Goal: Go to known website: Go to known website

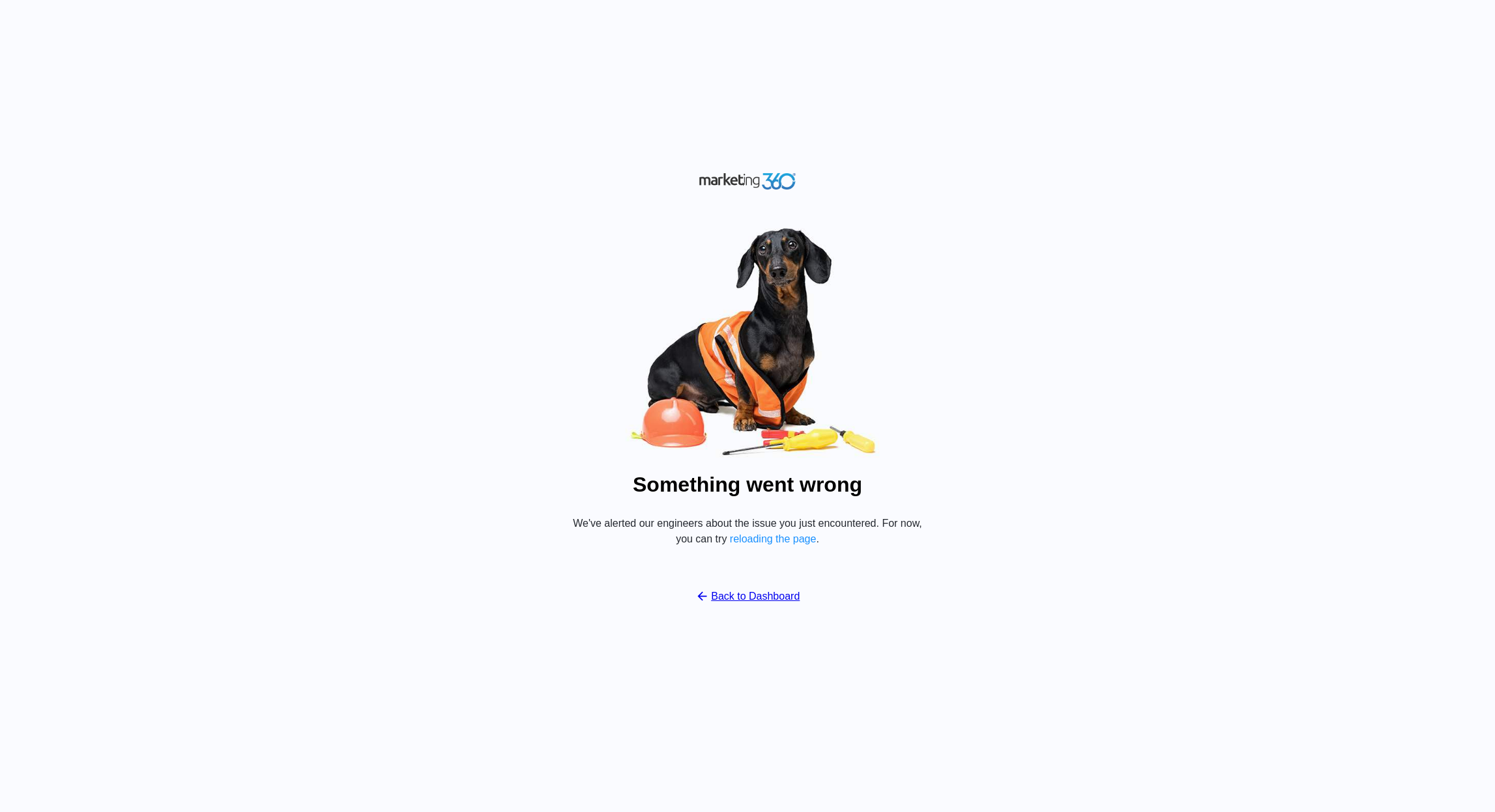
click at [974, 83] on div "Something went wrong We've alerted our engineers about the issue you just encou…" at bounding box center [748, 406] width 1495 height 812
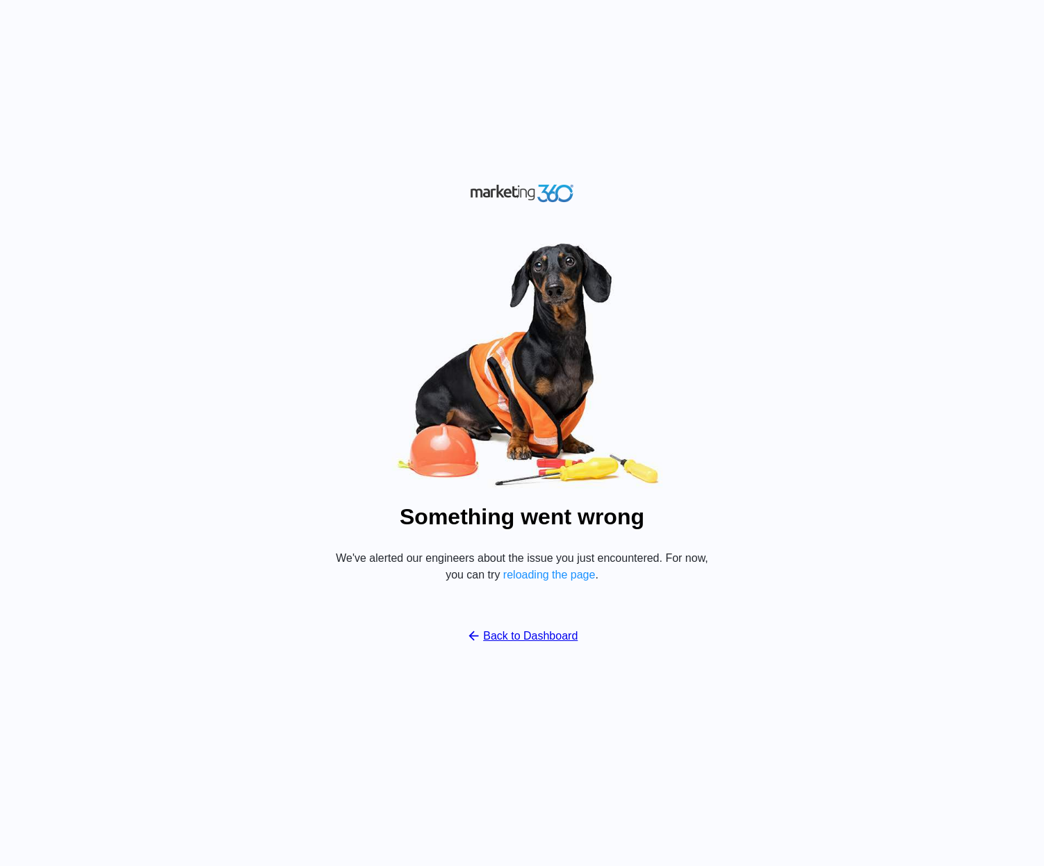
click at [1008, 267] on div "Something went wrong We've alerted our engineers about the issue you just encou…" at bounding box center [522, 433] width 1044 height 866
click at [613, 147] on div "Something went wrong We've alerted our engineers about the issue you just encou…" at bounding box center [522, 433] width 1044 height 866
click at [618, 147] on div "Something went wrong We've alerted our engineers about the issue you just encou…" at bounding box center [522, 433] width 1044 height 866
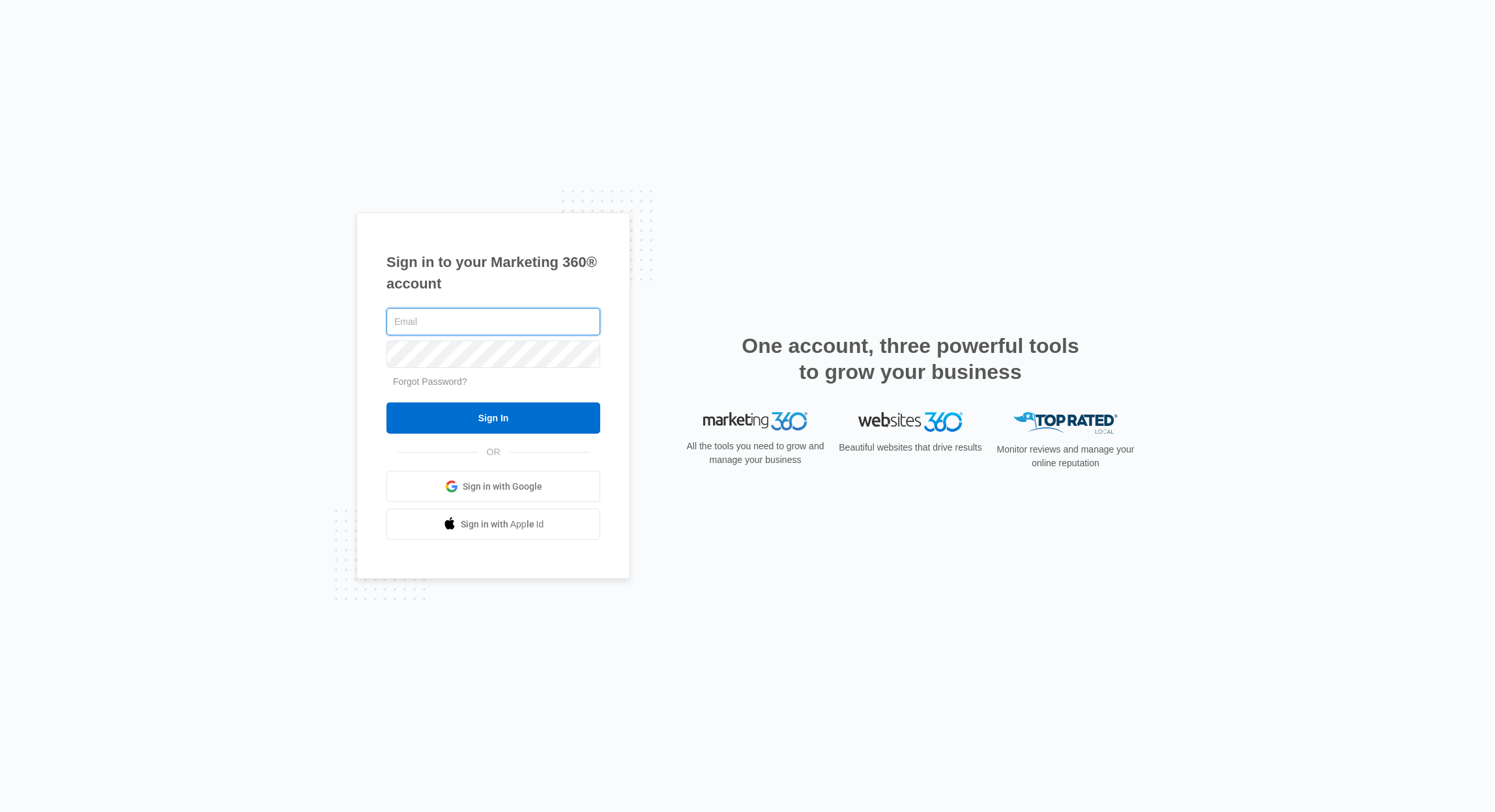
type input "[PERSON_NAME][EMAIL_ADDRESS][DOMAIN_NAME]"
click at [469, 407] on input "Sign In" at bounding box center [493, 417] width 214 height 31
